Goal: Task Accomplishment & Management: Manage account settings

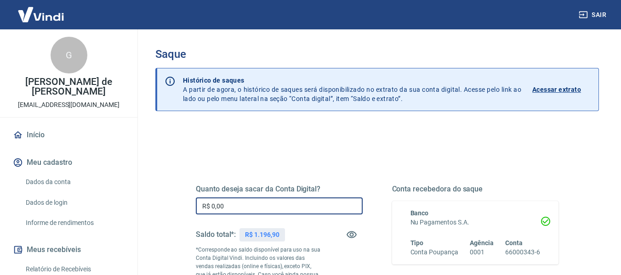
click at [236, 201] on input "R$ 0,00" at bounding box center [279, 206] width 167 height 17
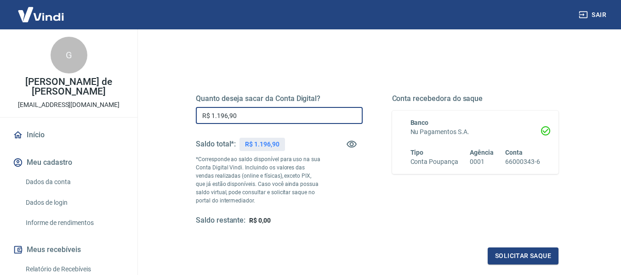
scroll to position [92, 0]
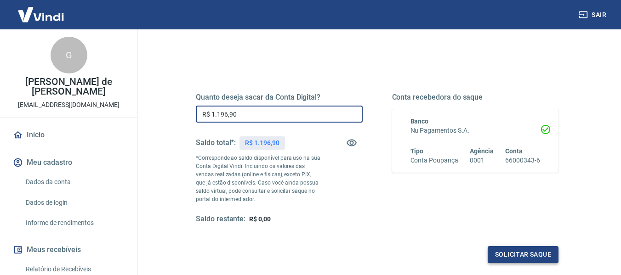
type input "R$ 1.196,90"
click at [533, 251] on button "Solicitar saque" at bounding box center [523, 254] width 71 height 17
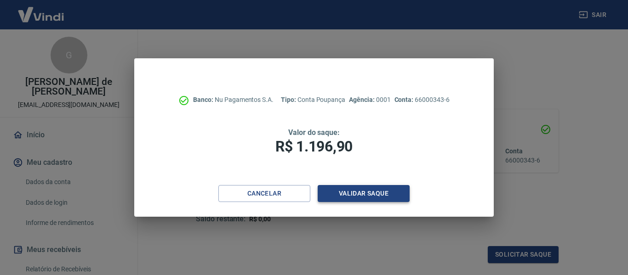
click at [391, 193] on button "Validar saque" at bounding box center [364, 193] width 92 height 17
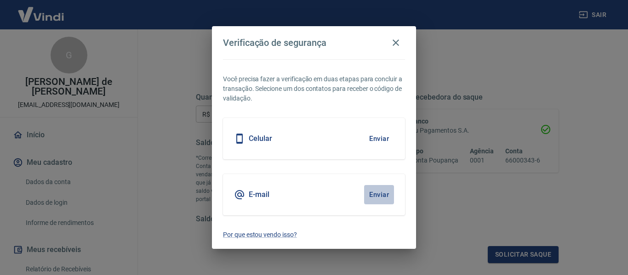
click at [384, 193] on button "Enviar" at bounding box center [379, 194] width 30 height 19
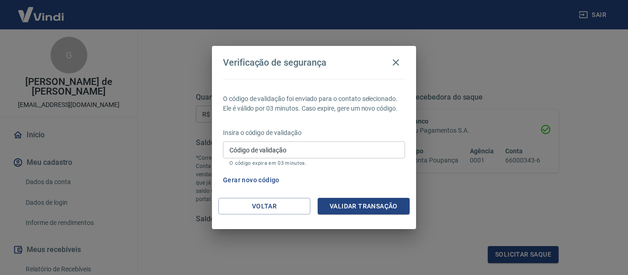
click at [331, 153] on input "Código de validação" at bounding box center [314, 150] width 182 height 17
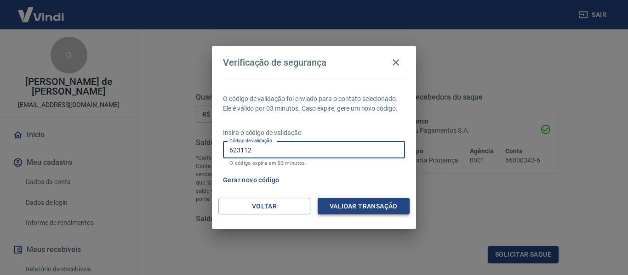
type input "623112"
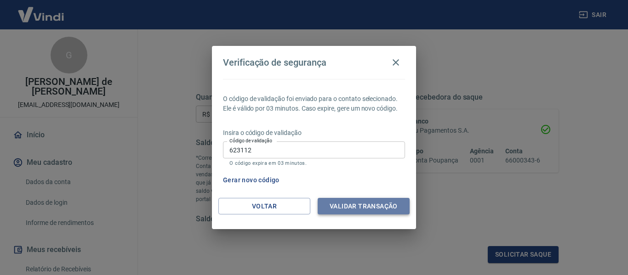
click at [371, 204] on button "Validar transação" at bounding box center [364, 206] width 92 height 17
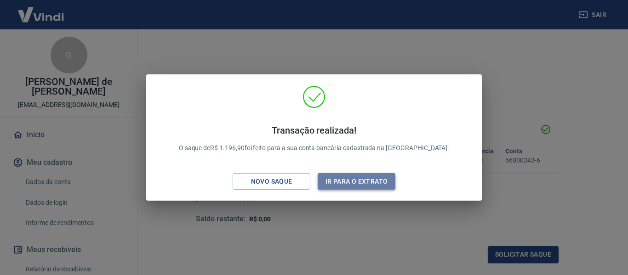
click at [379, 185] on button "Ir para o extrato" at bounding box center [357, 181] width 78 height 17
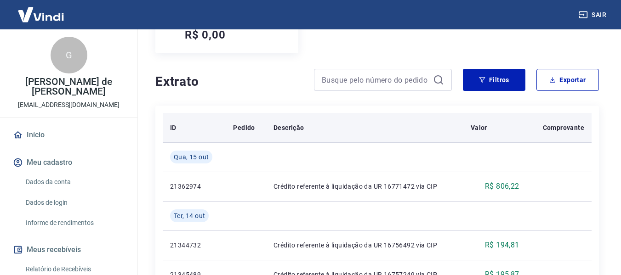
scroll to position [92, 0]
